Goal: Information Seeking & Learning: Learn about a topic

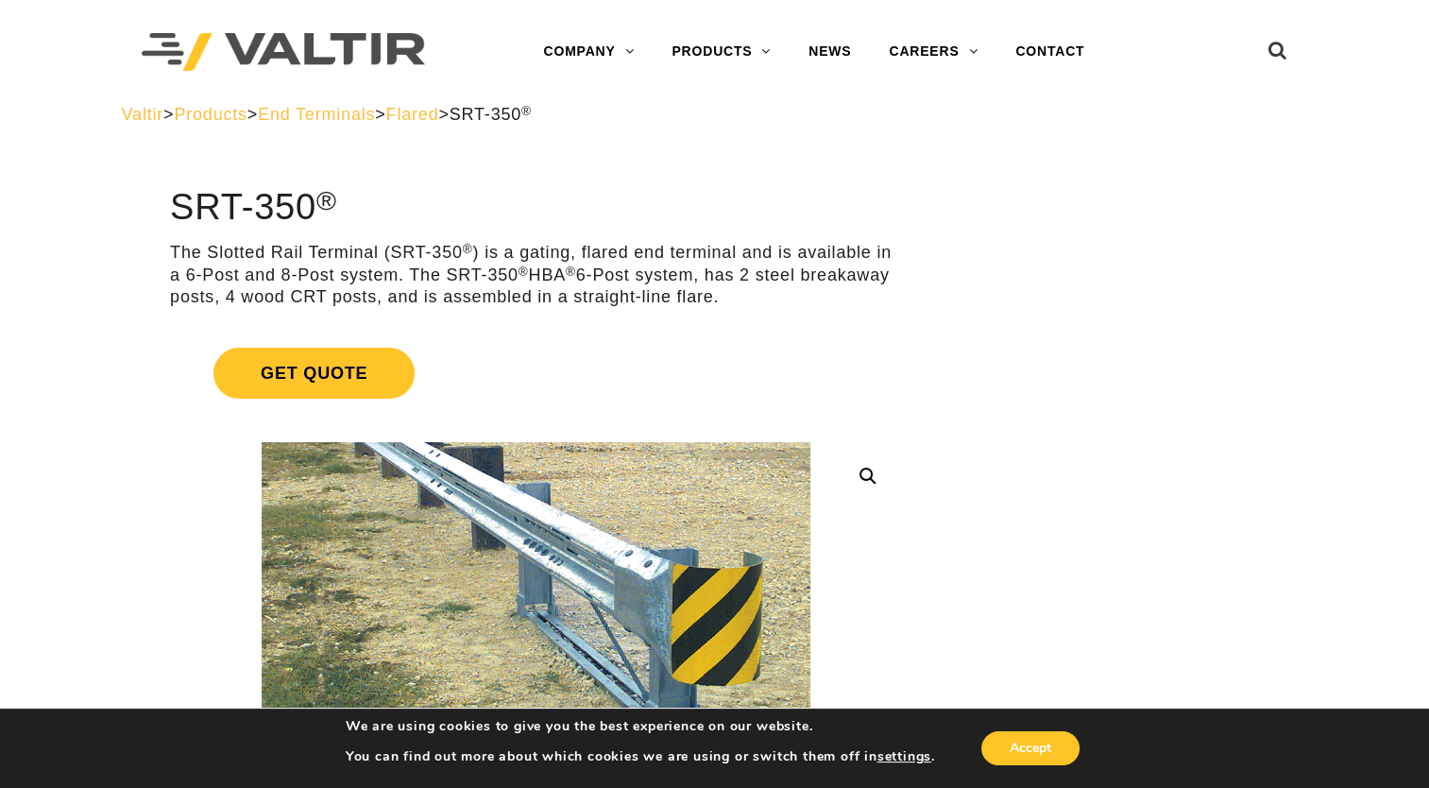
click at [627, 281] on p "The Slotted Rail Terminal (SRT-350 ® ) is a gating, flared end terminal and is …" at bounding box center [536, 275] width 732 height 66
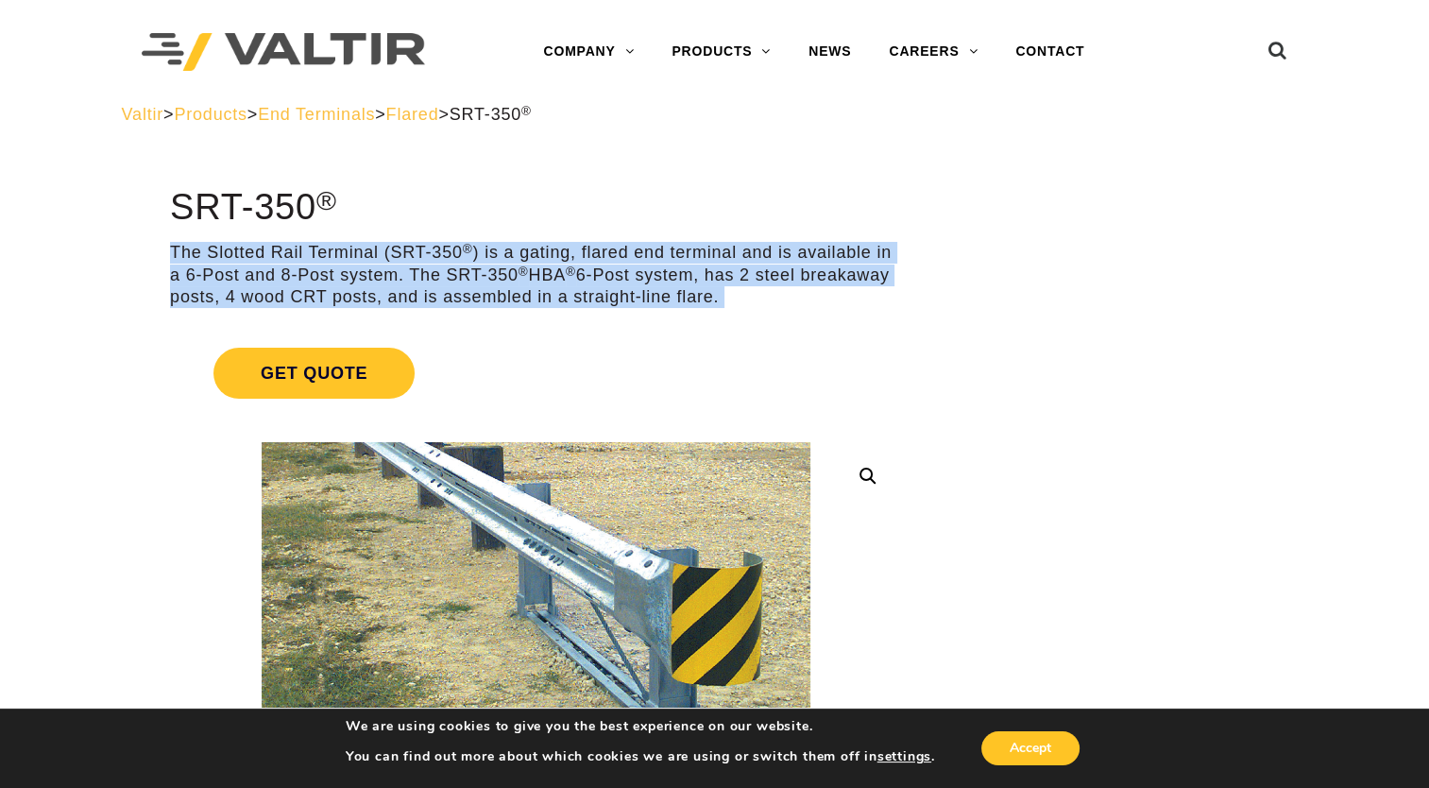
click at [627, 281] on p "The Slotted Rail Terminal (SRT-350 ® ) is a gating, flared end terminal and is …" at bounding box center [536, 275] width 732 height 66
drag, startPoint x: 627, startPoint y: 281, endPoint x: 601, endPoint y: 291, distance: 28.1
click at [601, 291] on p "The Slotted Rail Terminal (SRT-350 ® ) is a gating, flared end terminal and is …" at bounding box center [536, 275] width 732 height 66
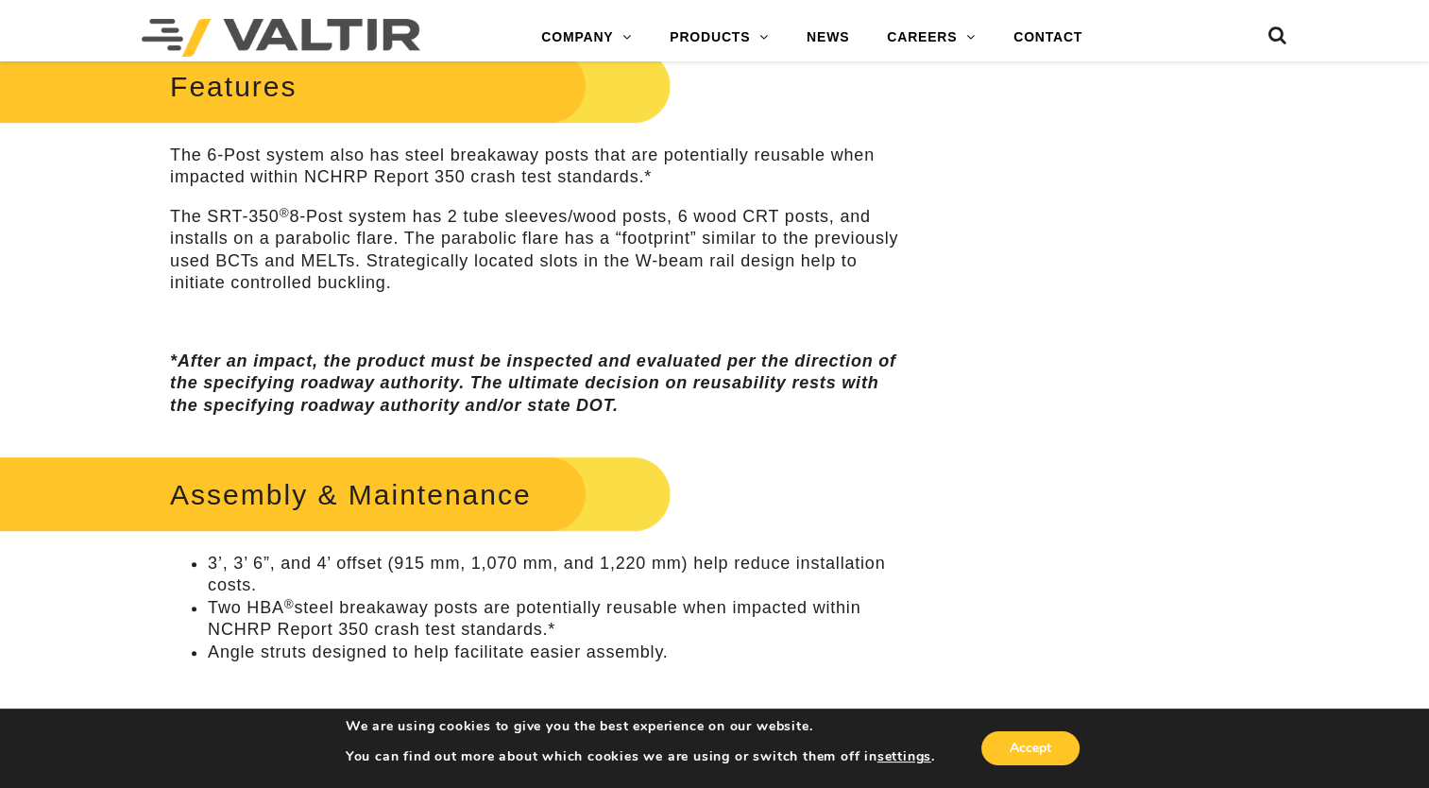
scroll to position [661, 0]
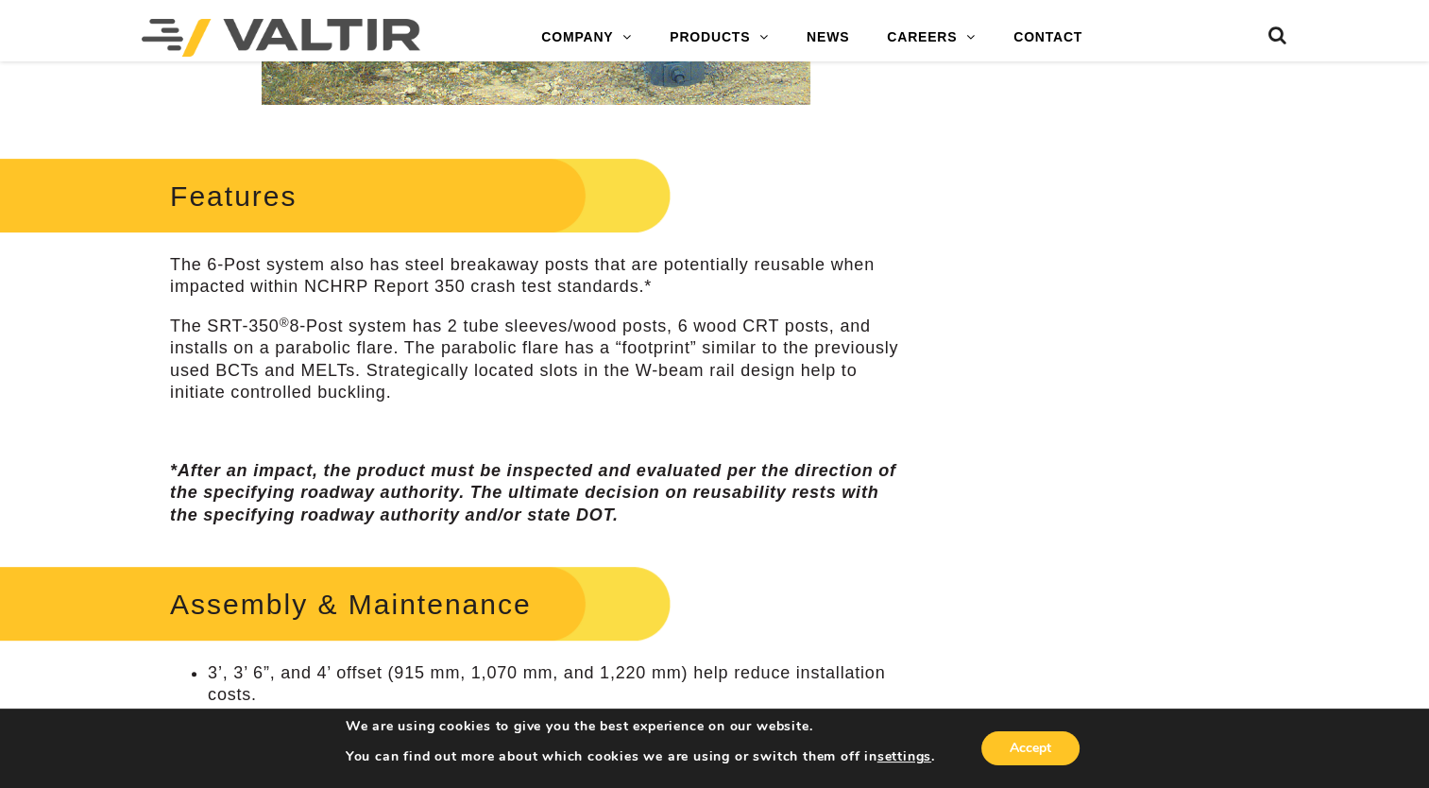
click at [284, 297] on p "The 6-Post system also has steel breakaway posts that are potentially reusable …" at bounding box center [536, 276] width 732 height 44
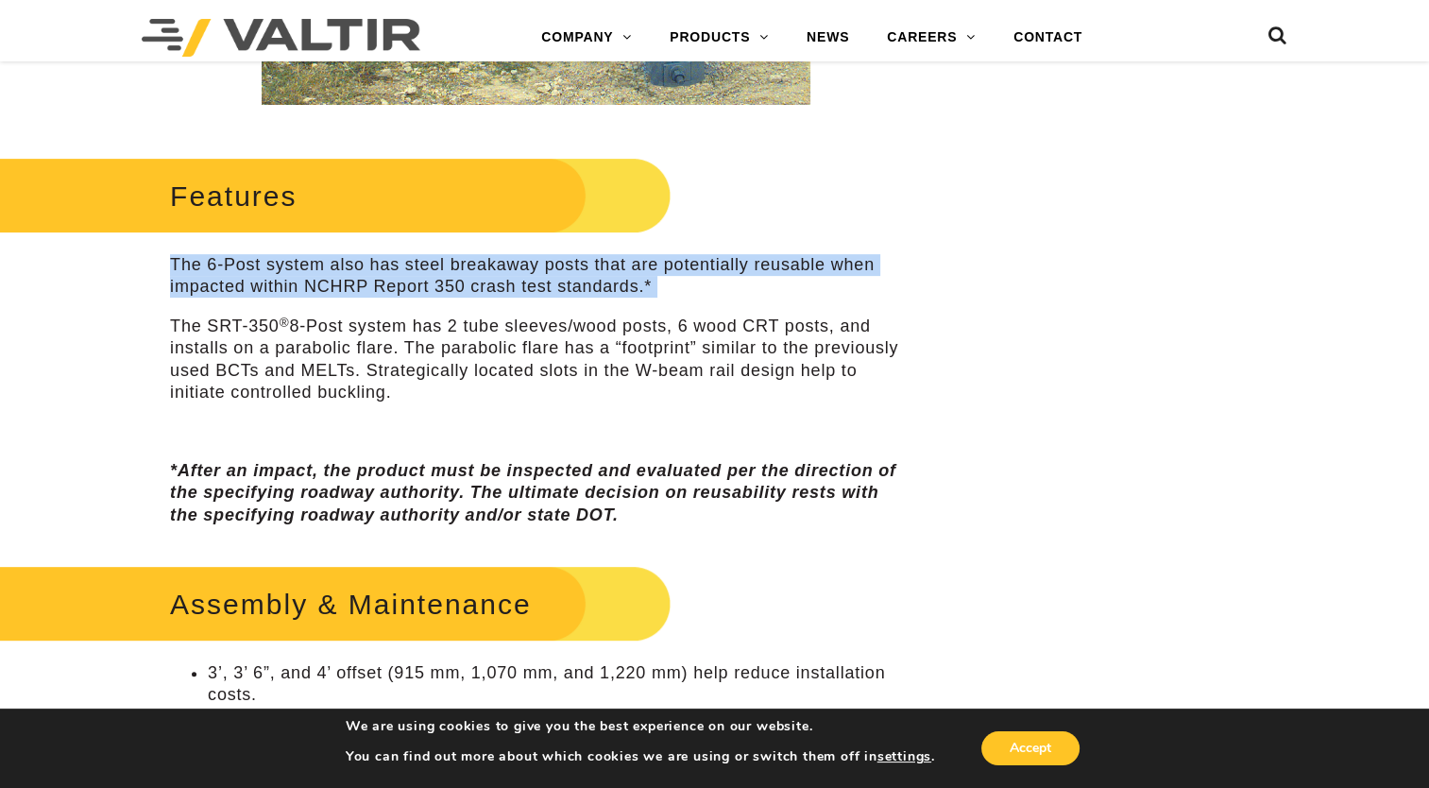
click at [284, 297] on p "The 6-Post system also has steel breakaway posts that are potentially reusable …" at bounding box center [536, 276] width 732 height 44
drag, startPoint x: 284, startPoint y: 297, endPoint x: 275, endPoint y: 333, distance: 38.0
click at [275, 333] on p "The SRT-350 ® 8-Post system has 2 tube sleeves/wood posts, 6 wood CRT posts, an…" at bounding box center [536, 359] width 732 height 89
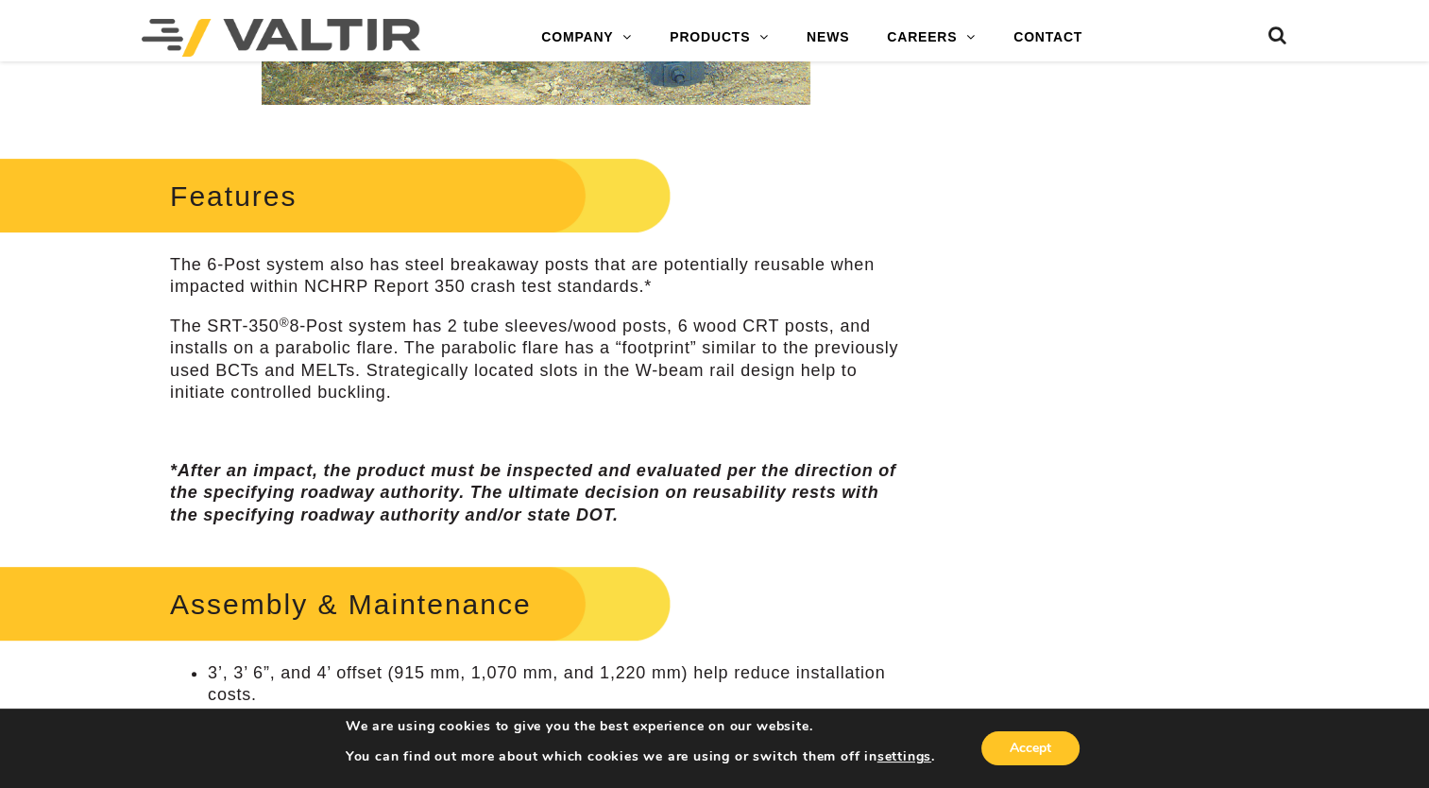
drag, startPoint x: 275, startPoint y: 333, endPoint x: 255, endPoint y: 366, distance: 38.5
click at [256, 365] on p "The SRT-350 ® 8-Post system has 2 tube sleeves/wood posts, 6 wood CRT posts, an…" at bounding box center [536, 359] width 732 height 89
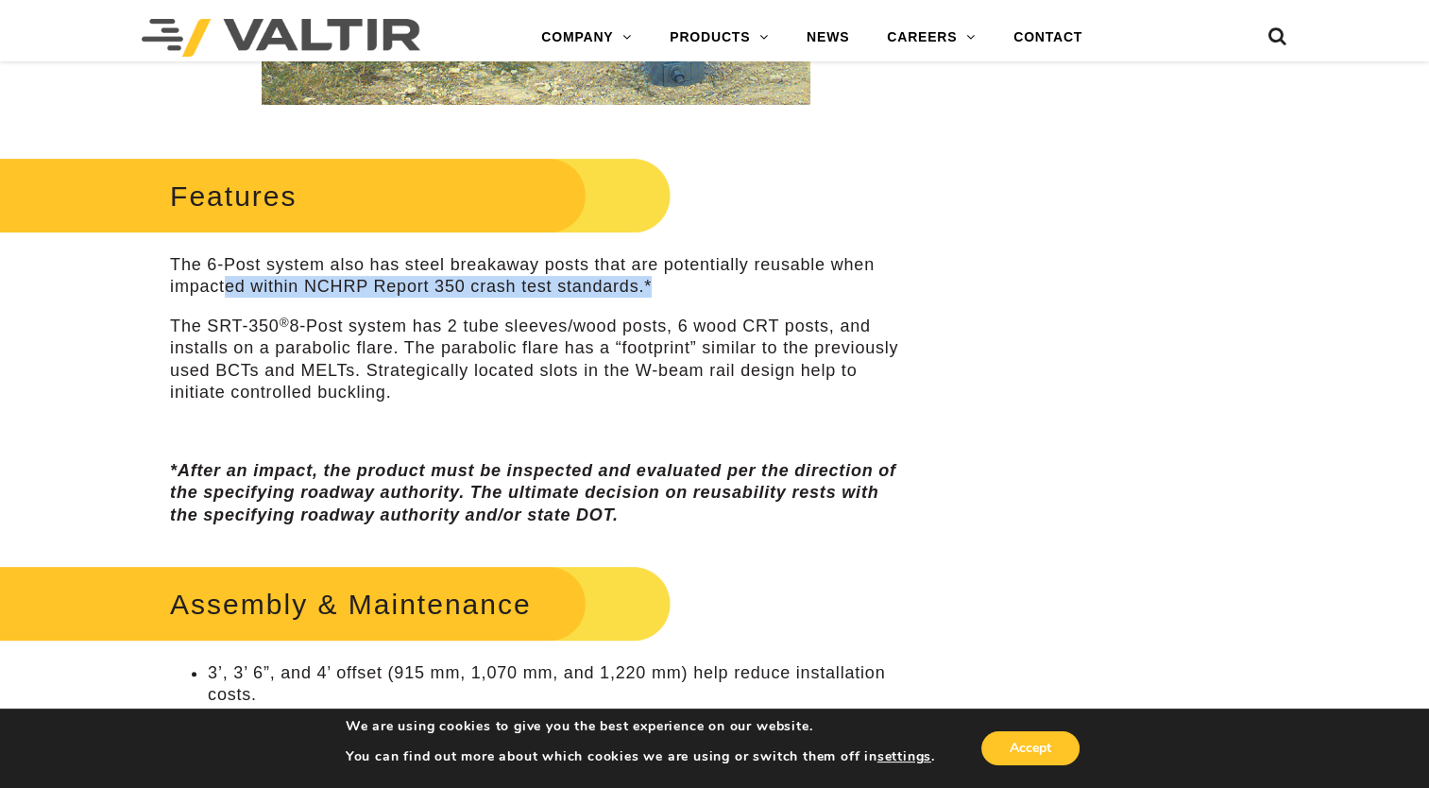
drag, startPoint x: 225, startPoint y: 280, endPoint x: 697, endPoint y: 295, distance: 472.4
click at [697, 295] on p "The 6-Post system also has steel breakaway posts that are potentially reusable …" at bounding box center [536, 276] width 732 height 44
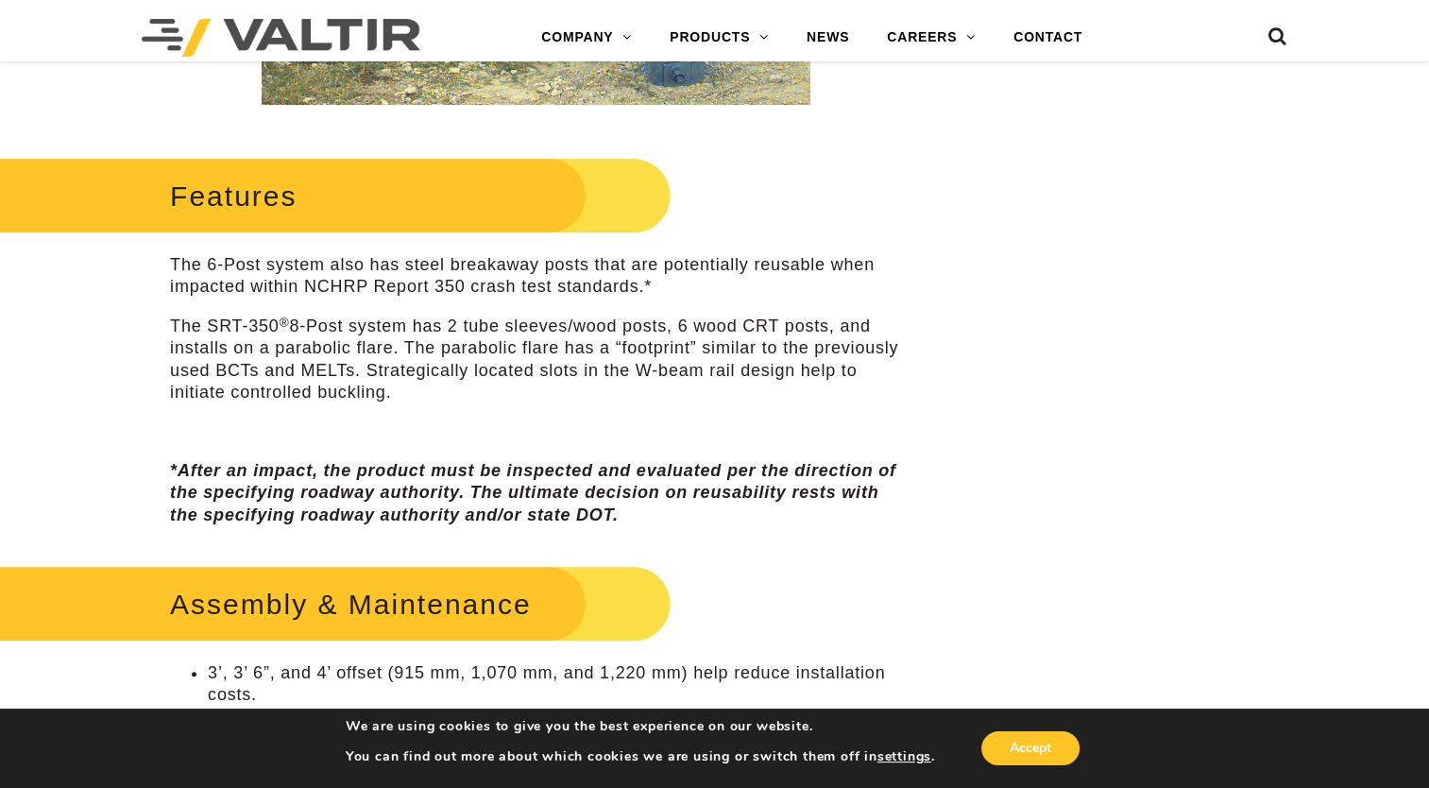
drag, startPoint x: 697, startPoint y: 295, endPoint x: 363, endPoint y: 426, distance: 359.2
click at [366, 426] on p at bounding box center [536, 431] width 732 height 22
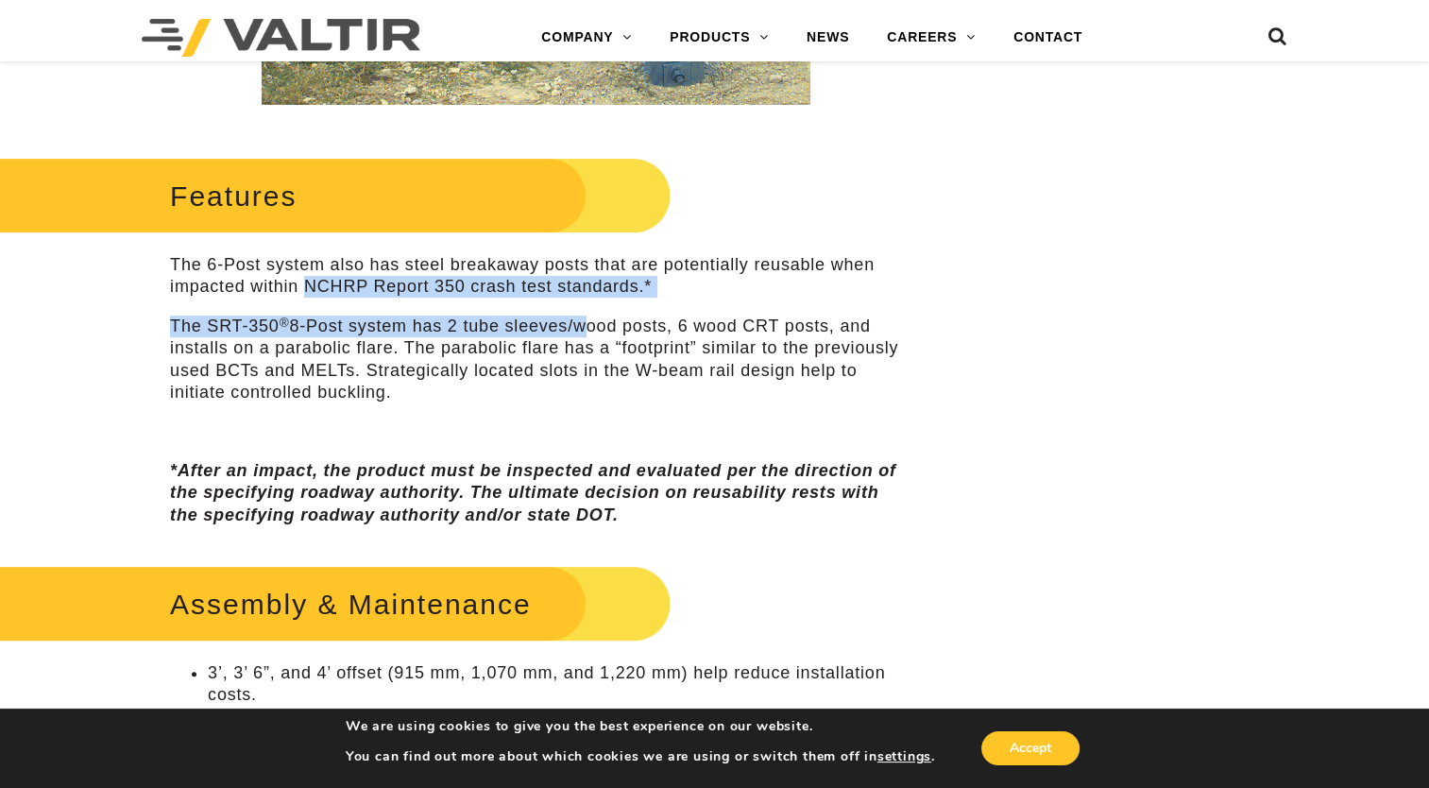
drag, startPoint x: 305, startPoint y: 280, endPoint x: 576, endPoint y: 315, distance: 273.3
click at [576, 315] on div "Features The 6-Post system also has steel breakaway posts that are potentially …" at bounding box center [536, 339] width 732 height 374
drag, startPoint x: 576, startPoint y: 315, endPoint x: 436, endPoint y: 342, distance: 142.2
click at [442, 336] on p "The SRT-350 ® 8-Post system has 2 tube sleeves/wood posts, 6 wood CRT posts, an…" at bounding box center [536, 359] width 732 height 89
click at [372, 295] on p "The 6-Post system also has steel breakaway posts that are potentially reusable …" at bounding box center [536, 276] width 732 height 44
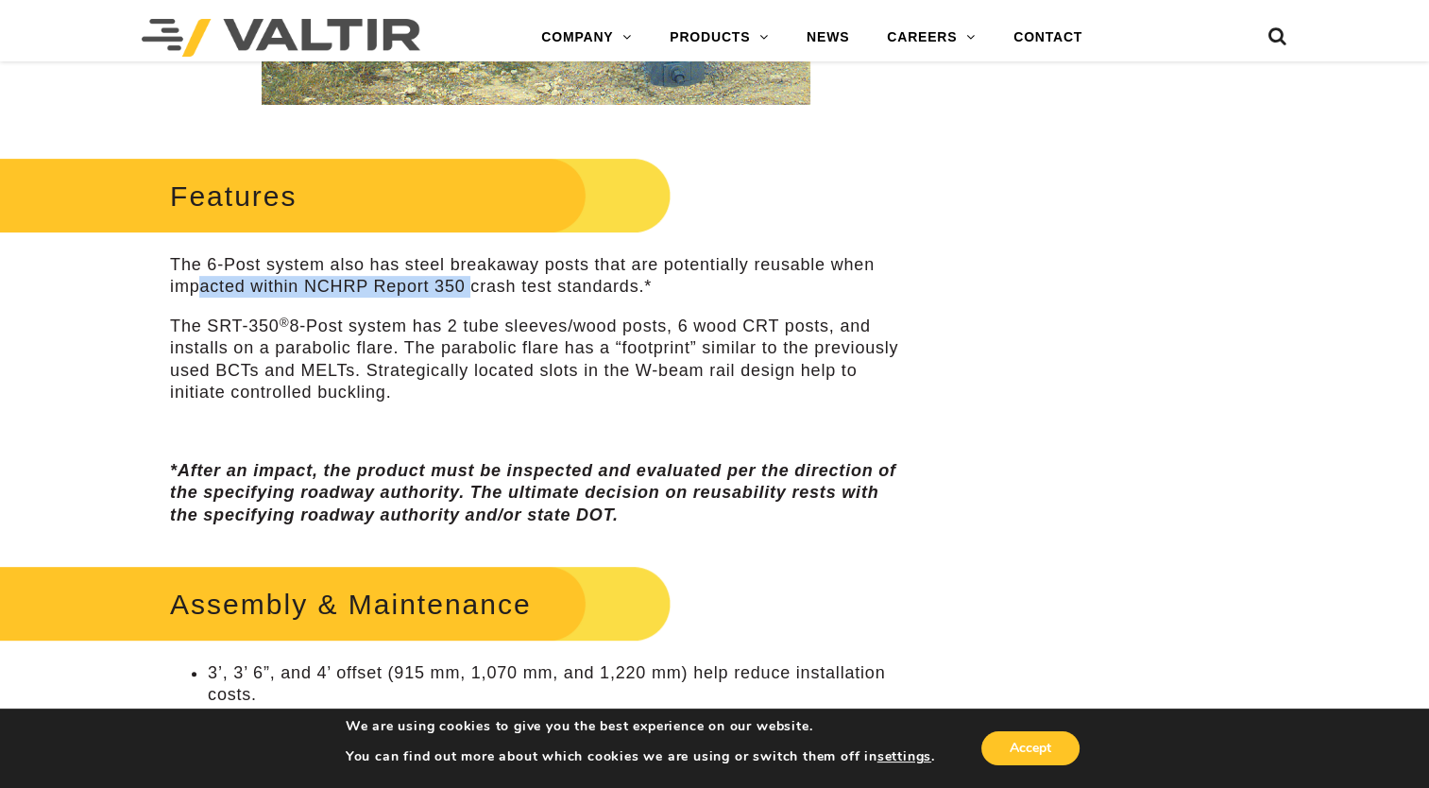
drag, startPoint x: 198, startPoint y: 288, endPoint x: 470, endPoint y: 286, distance: 272.0
click at [470, 286] on p "The 6-Post system also has steel breakaway posts that are potentially reusable …" at bounding box center [536, 276] width 732 height 44
click at [400, 283] on p "The 6-Post system also has steel breakaway posts that are potentially reusable …" at bounding box center [536, 276] width 732 height 44
drag, startPoint x: 298, startPoint y: 289, endPoint x: 489, endPoint y: 289, distance: 190.8
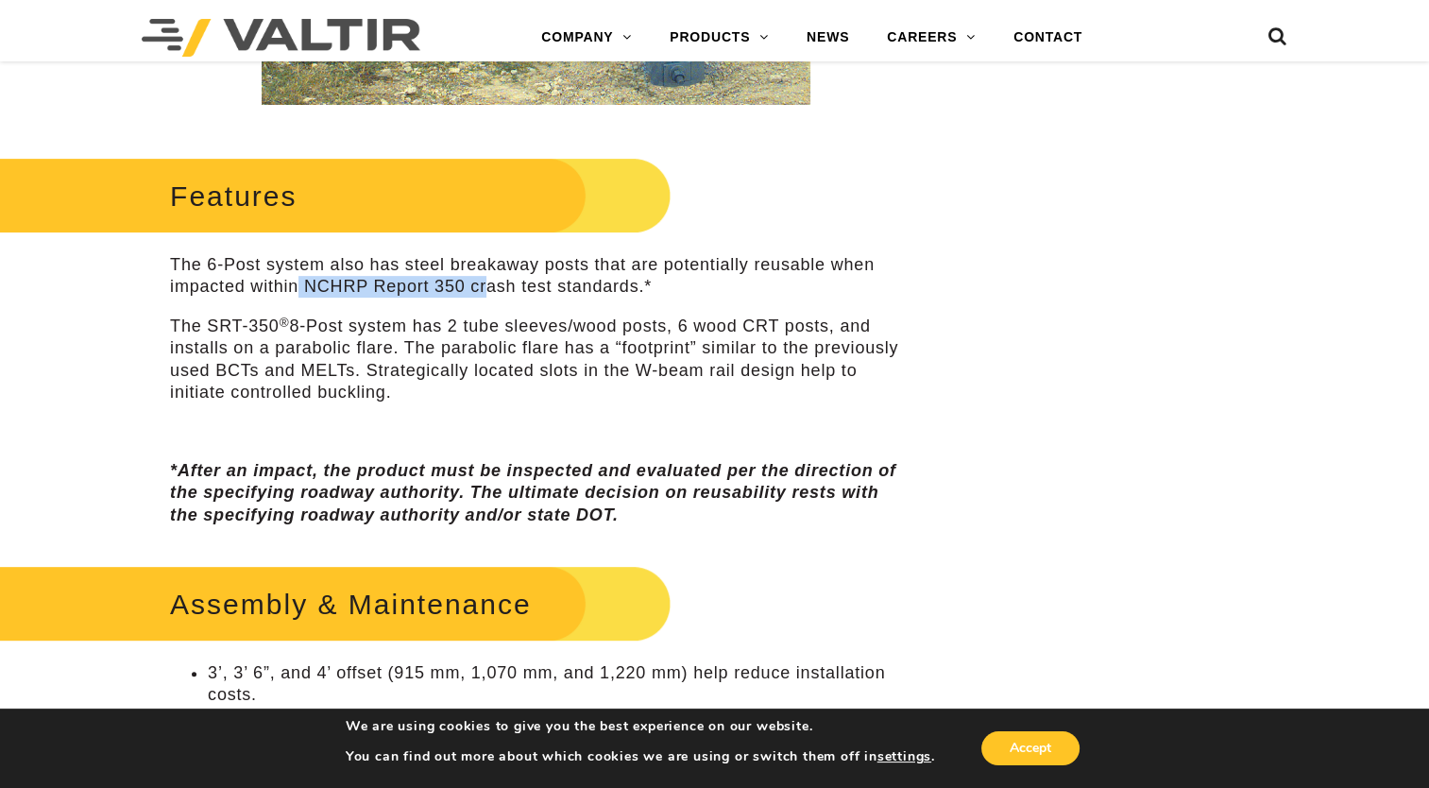
click at [489, 289] on p "The 6-Post system also has steel breakaway posts that are potentially reusable …" at bounding box center [536, 276] width 732 height 44
drag, startPoint x: 489, startPoint y: 289, endPoint x: 478, endPoint y: 339, distance: 51.3
click at [478, 339] on p "The SRT-350 ® 8-Post system has 2 tube sleeves/wood posts, 6 wood CRT posts, an…" at bounding box center [536, 359] width 732 height 89
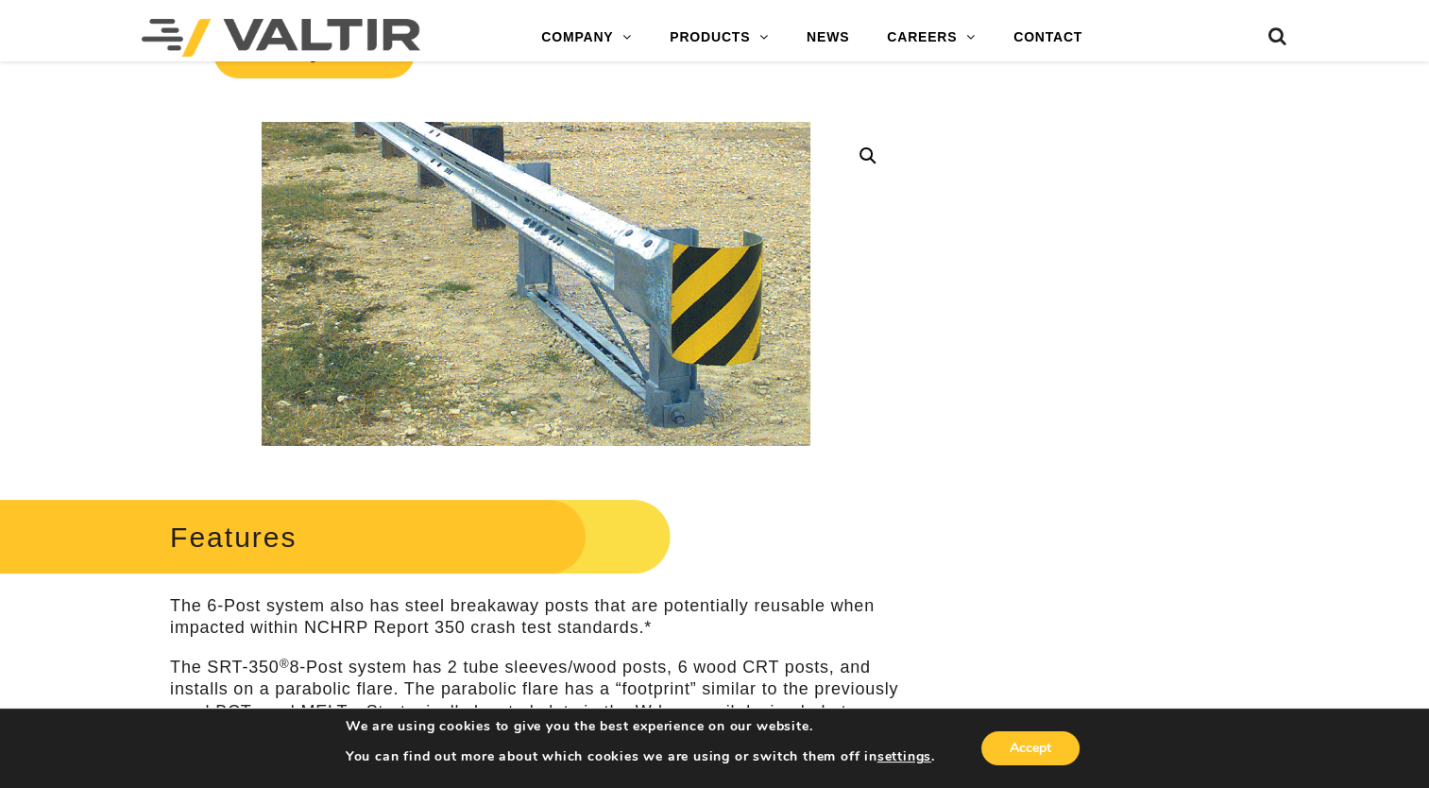
scroll to position [283, 0]
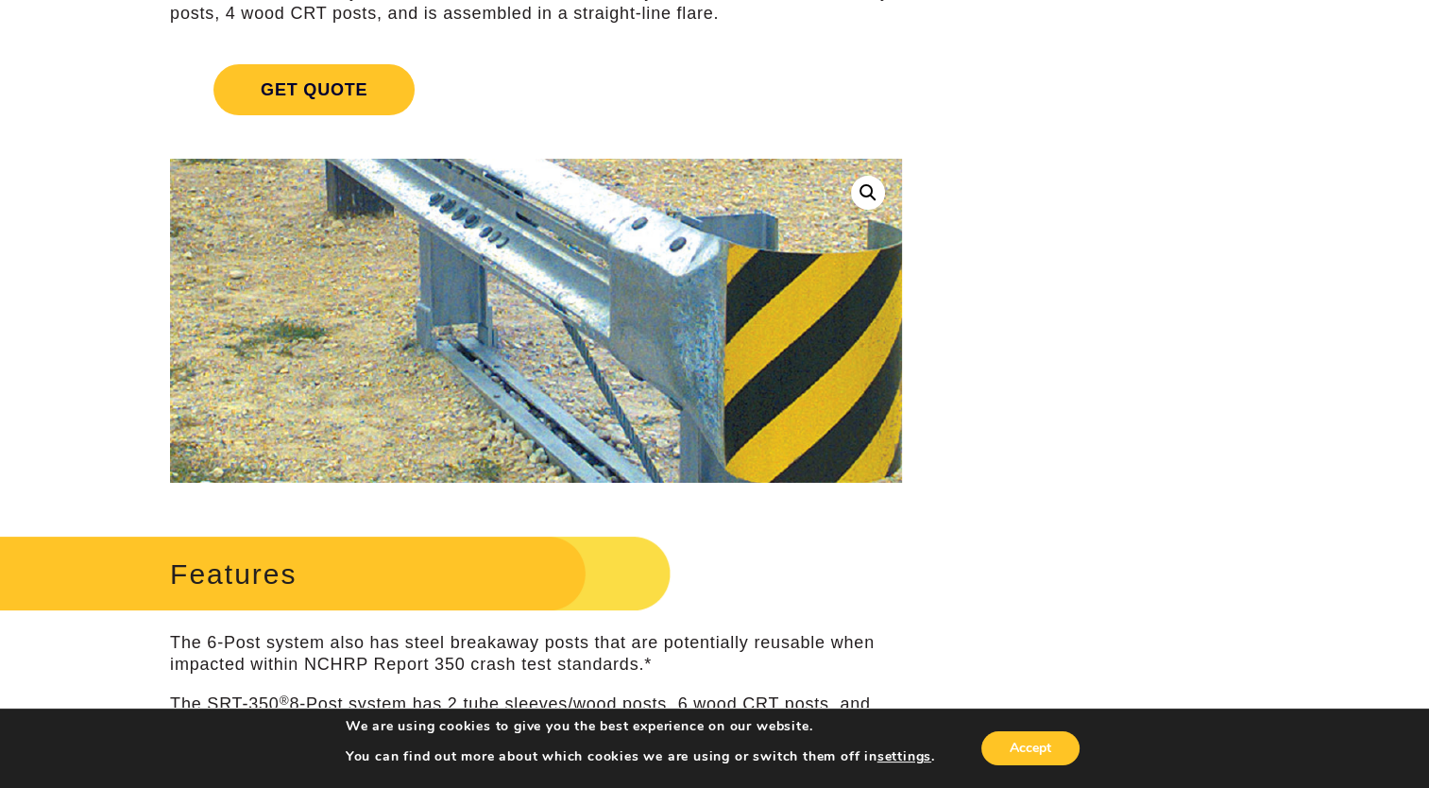
click at [700, 316] on img at bounding box center [454, 325] width 1094 height 646
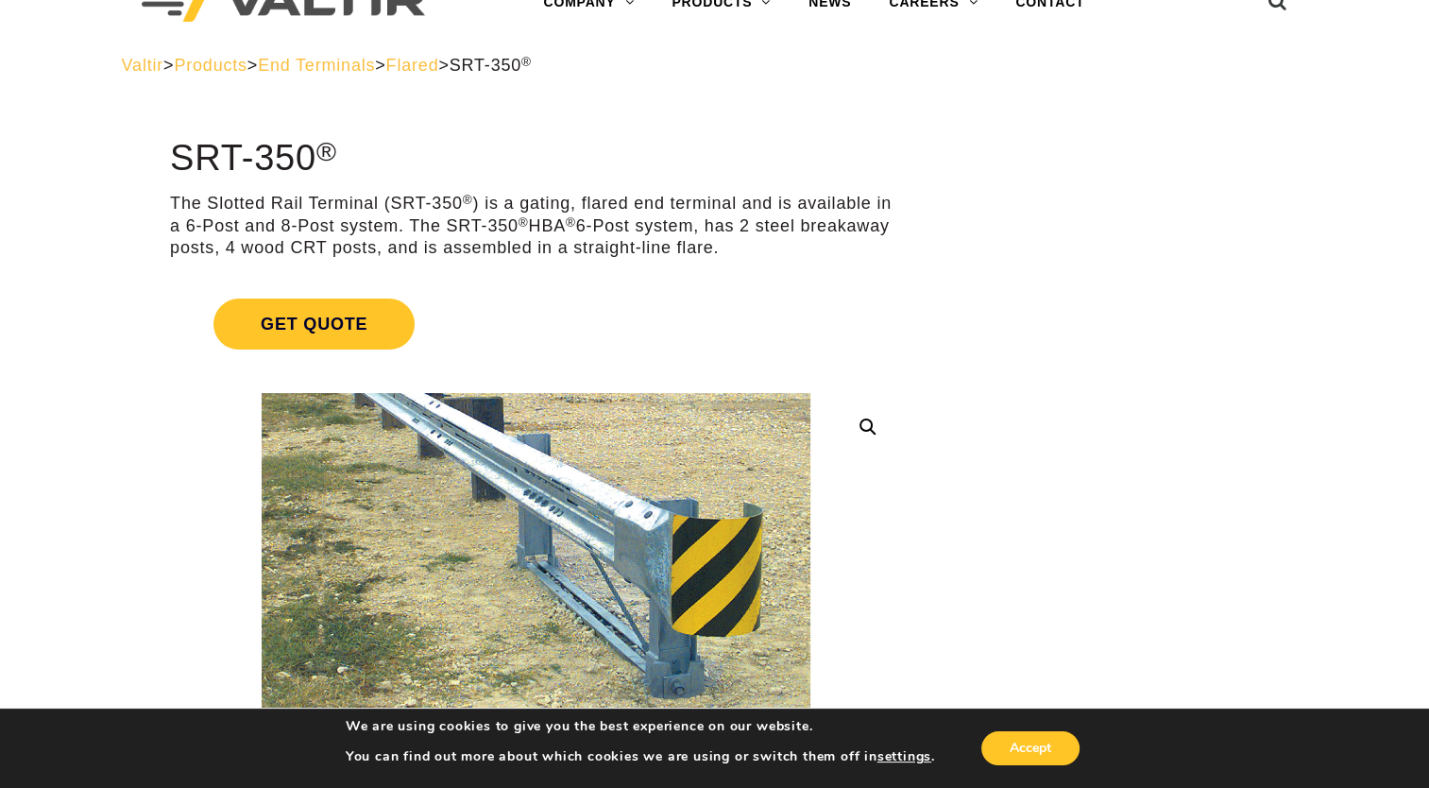
scroll to position [0, 0]
